Goal: Navigation & Orientation: Find specific page/section

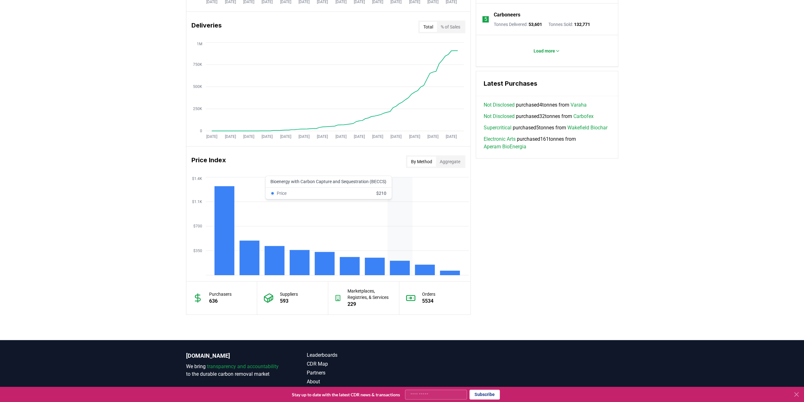
scroll to position [409, 0]
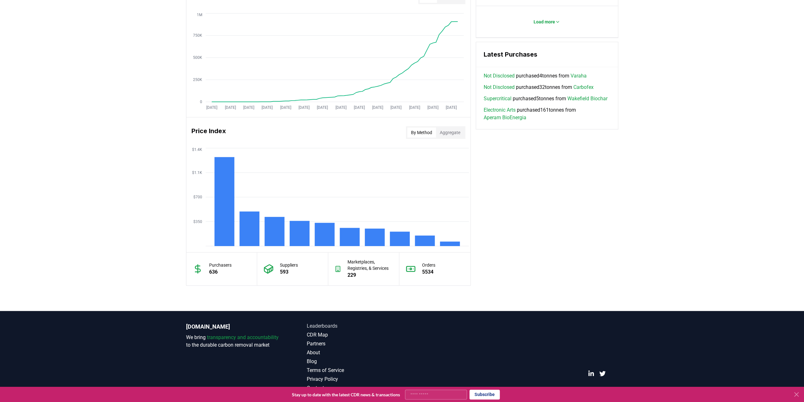
click at [332, 324] on link "Leaderboards" at bounding box center [354, 326] width 95 height 8
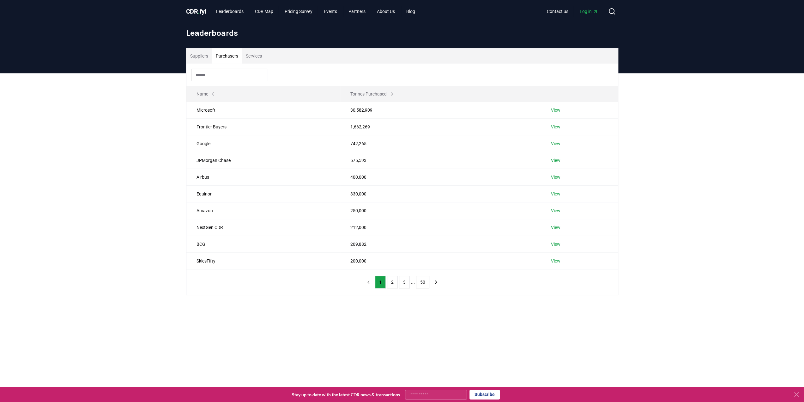
click at [234, 57] on button "Purchasers" at bounding box center [227, 55] width 30 height 15
click at [558, 110] on link "View" at bounding box center [555, 110] width 9 height 6
click at [555, 125] on link "View" at bounding box center [555, 127] width 9 height 6
